Goal: Navigation & Orientation: Find specific page/section

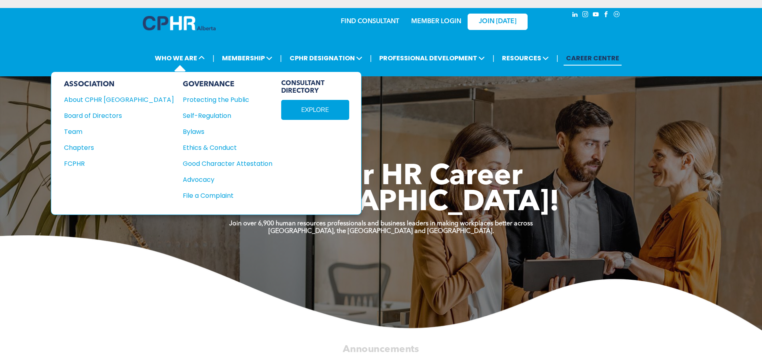
drag, startPoint x: 100, startPoint y: 98, endPoint x: 132, endPoint y: 110, distance: 34.3
click at [100, 98] on div "About CPHR [GEOGRAPHIC_DATA]" at bounding box center [113, 100] width 99 height 10
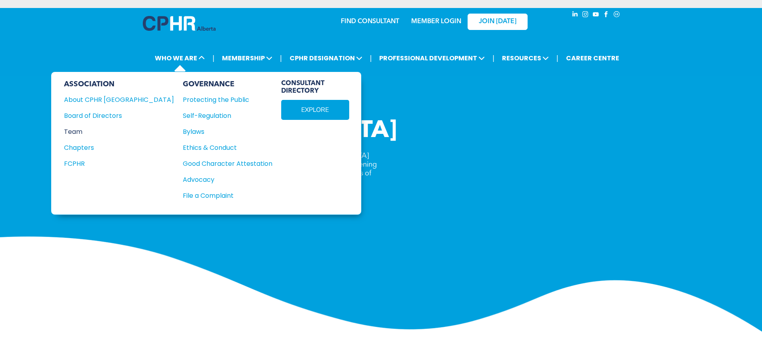
click at [95, 130] on div "Team" at bounding box center [113, 132] width 99 height 10
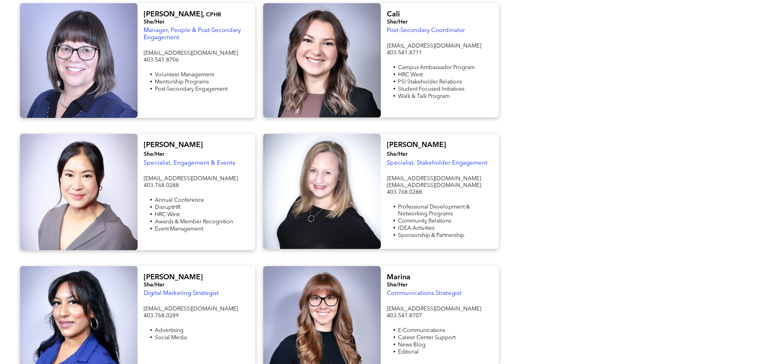
scroll to position [680, 0]
